Goal: Task Accomplishment & Management: Complete application form

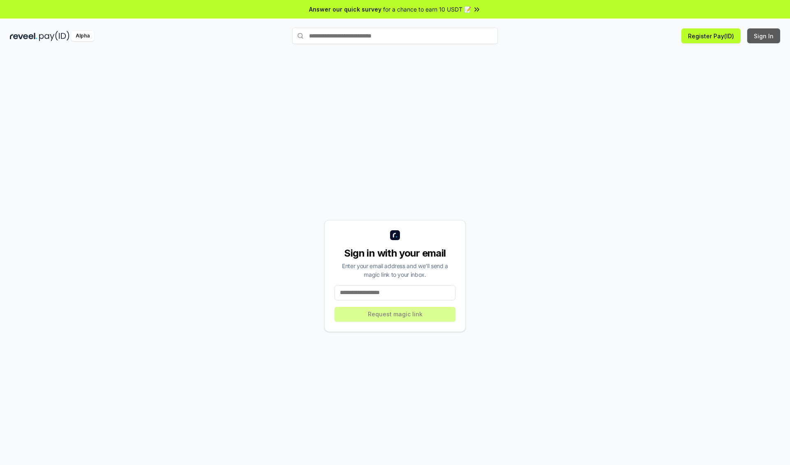
click at [765, 36] on button "Sign In" at bounding box center [764, 35] width 33 height 15
type input "**********"
click at [395, 314] on button "Request magic link" at bounding box center [395, 314] width 121 height 15
